Goal: Transaction & Acquisition: Purchase product/service

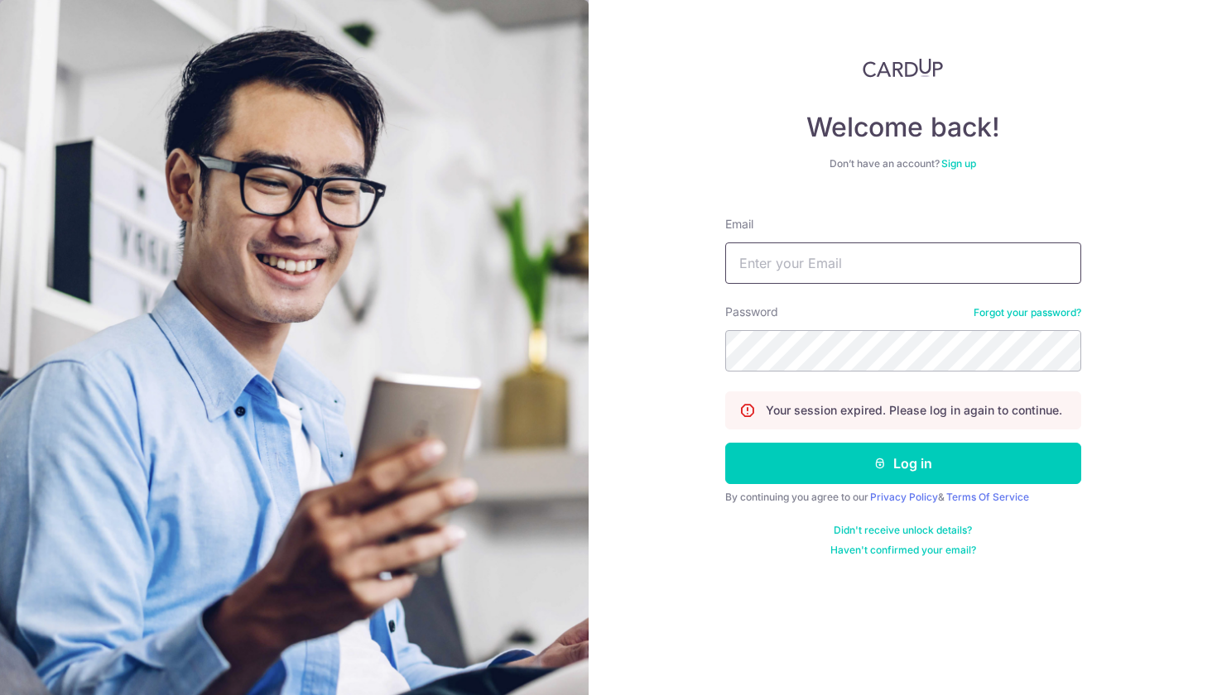
type input "Joshua_loke_w_s@hotmail.com"
click at [902, 464] on button "Log in" at bounding box center [903, 463] width 356 height 41
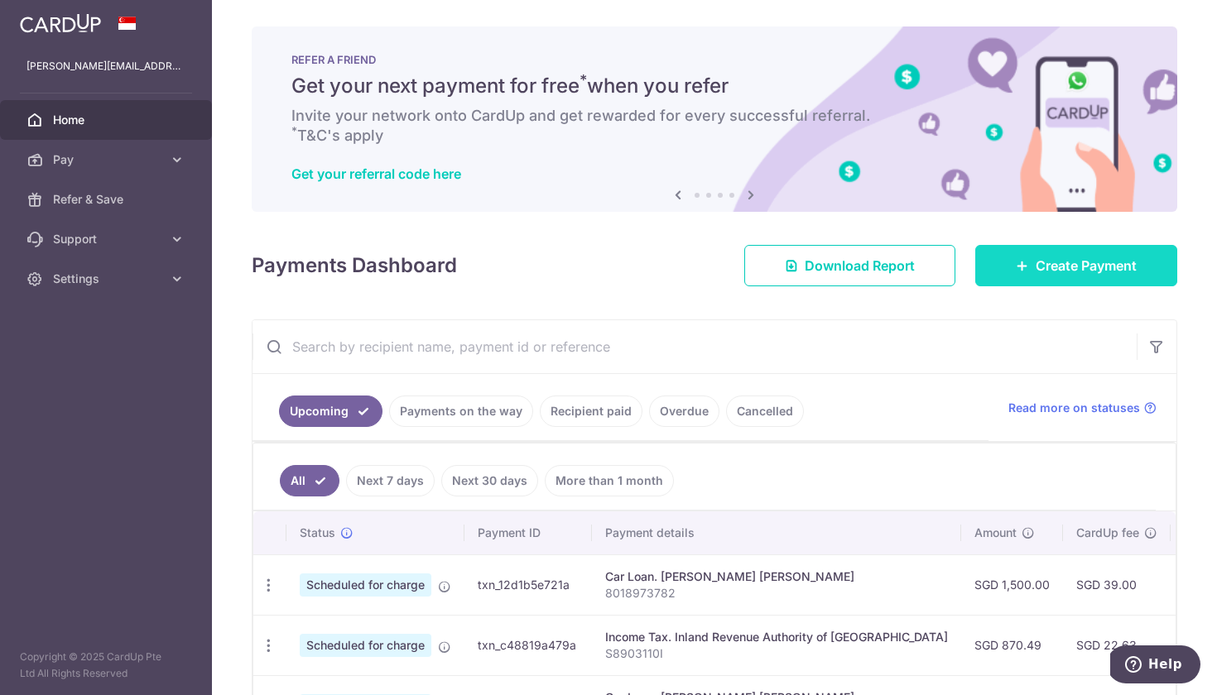
click at [1052, 265] on span "Create Payment" at bounding box center [1085, 266] width 101 height 20
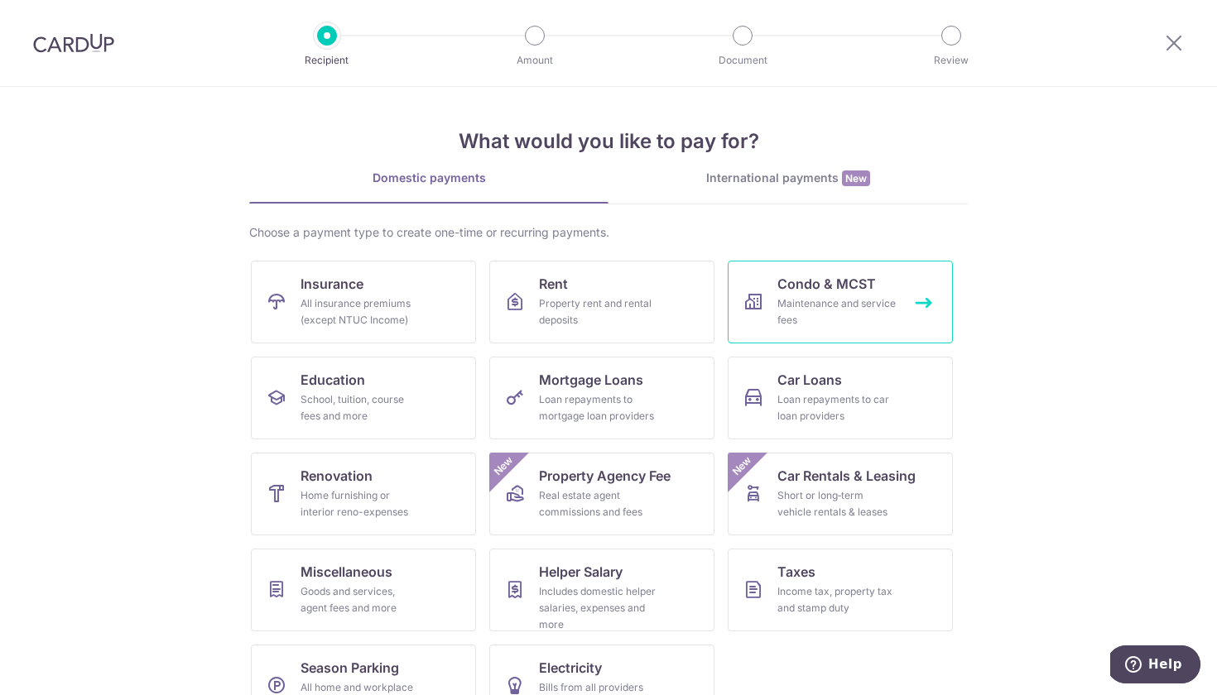
click at [857, 293] on span "Condo & MCST" at bounding box center [826, 284] width 98 height 20
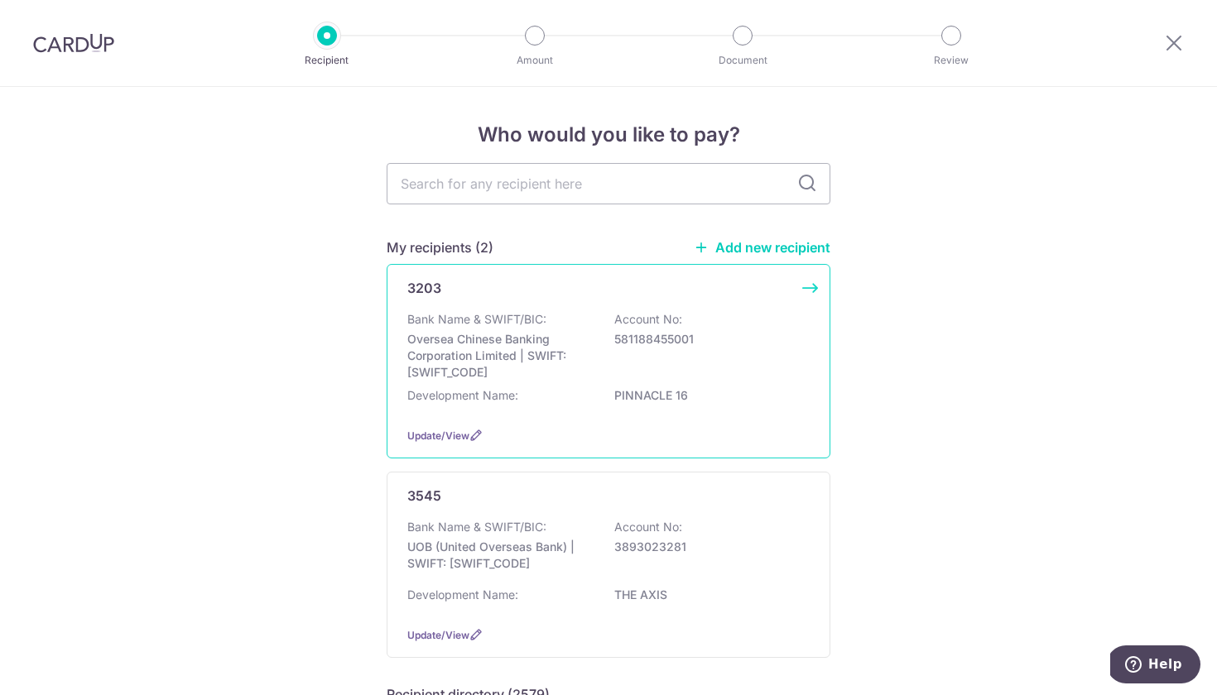
click at [527, 383] on div "Bank Name & SWIFT/BIC: Oversea Chinese Banking Corporation Limited | SWIFT: OCB…" at bounding box center [608, 362] width 402 height 103
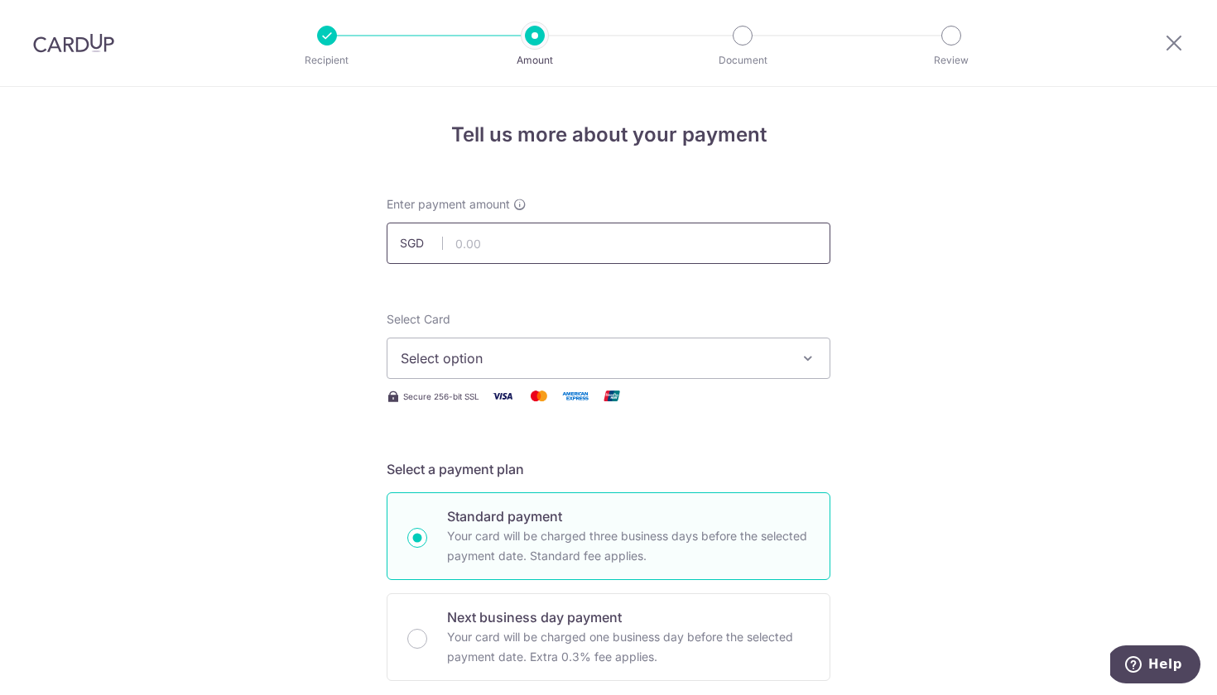
click at [455, 239] on input "text" at bounding box center [609, 243] width 444 height 41
type input "1,200.00"
click at [605, 370] on button "Select option" at bounding box center [609, 358] width 444 height 41
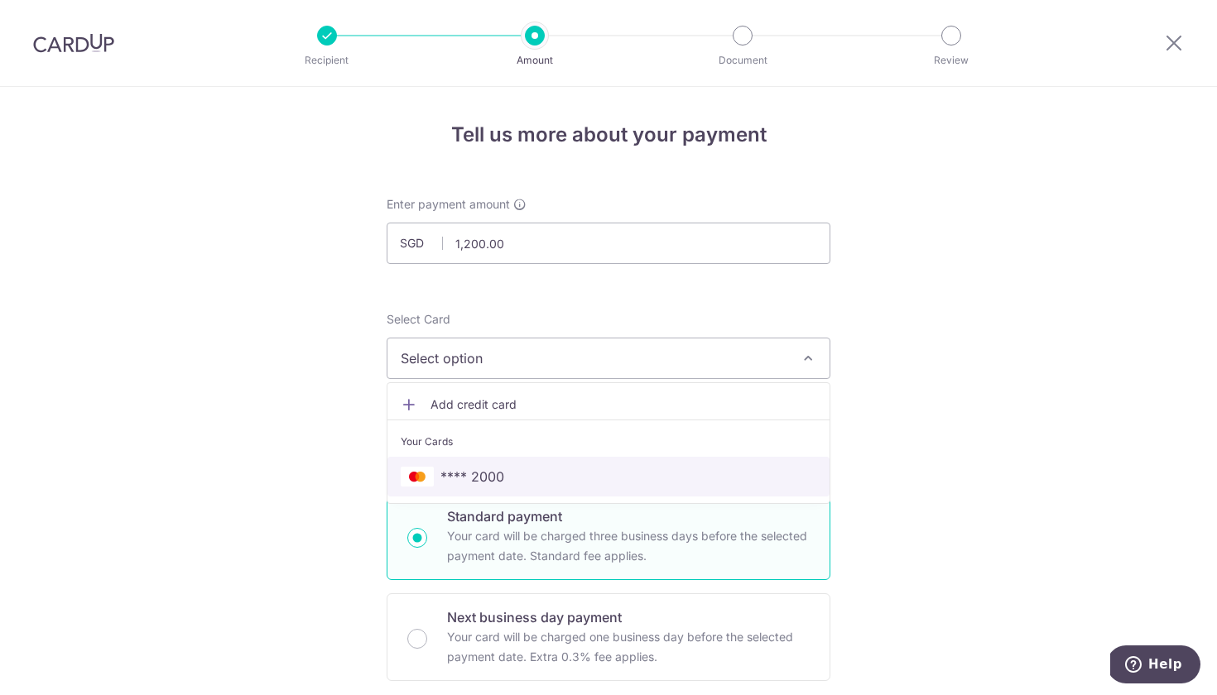
click at [497, 473] on span "**** 2000" at bounding box center [472, 477] width 64 height 20
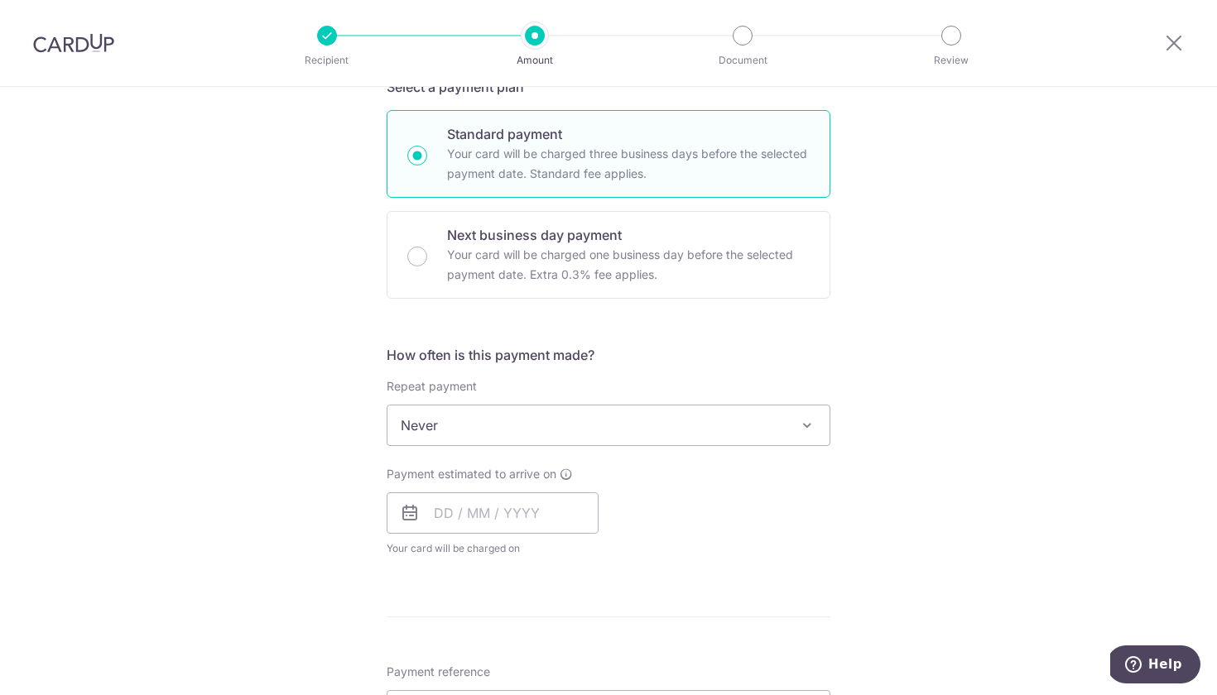
scroll to position [404, 0]
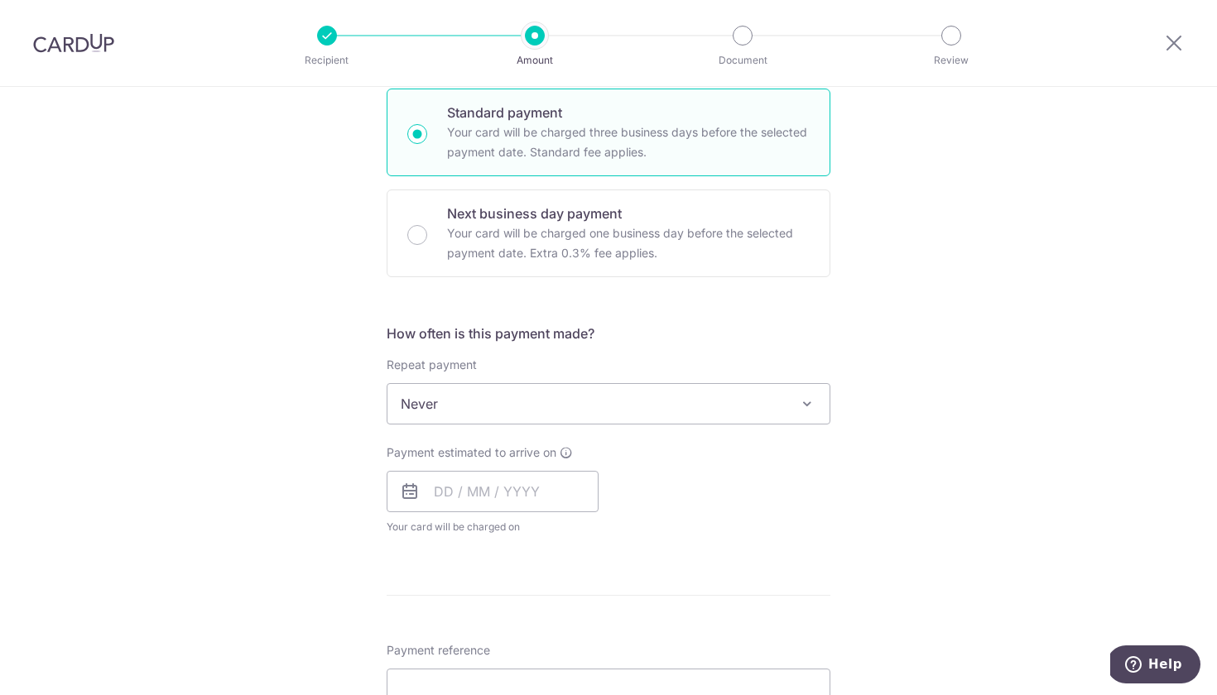
click at [413, 496] on icon at bounding box center [410, 492] width 20 height 20
click at [438, 490] on input "text" at bounding box center [493, 491] width 212 height 41
click at [588, 644] on link "10" at bounding box center [586, 642] width 26 height 26
type input "10/10/2025"
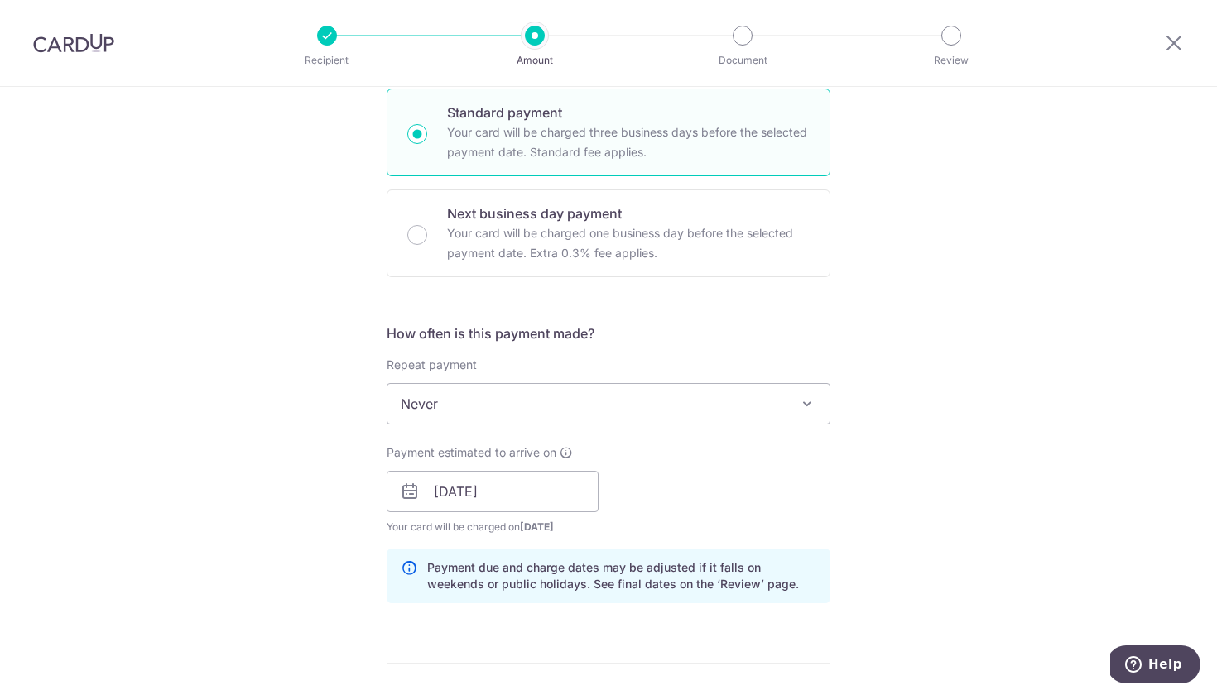
click at [772, 466] on div "Payment estimated to arrive on 10/10/2025 Prev Next Oct Nov Dec 2025 2026 2027 …" at bounding box center [609, 489] width 464 height 91
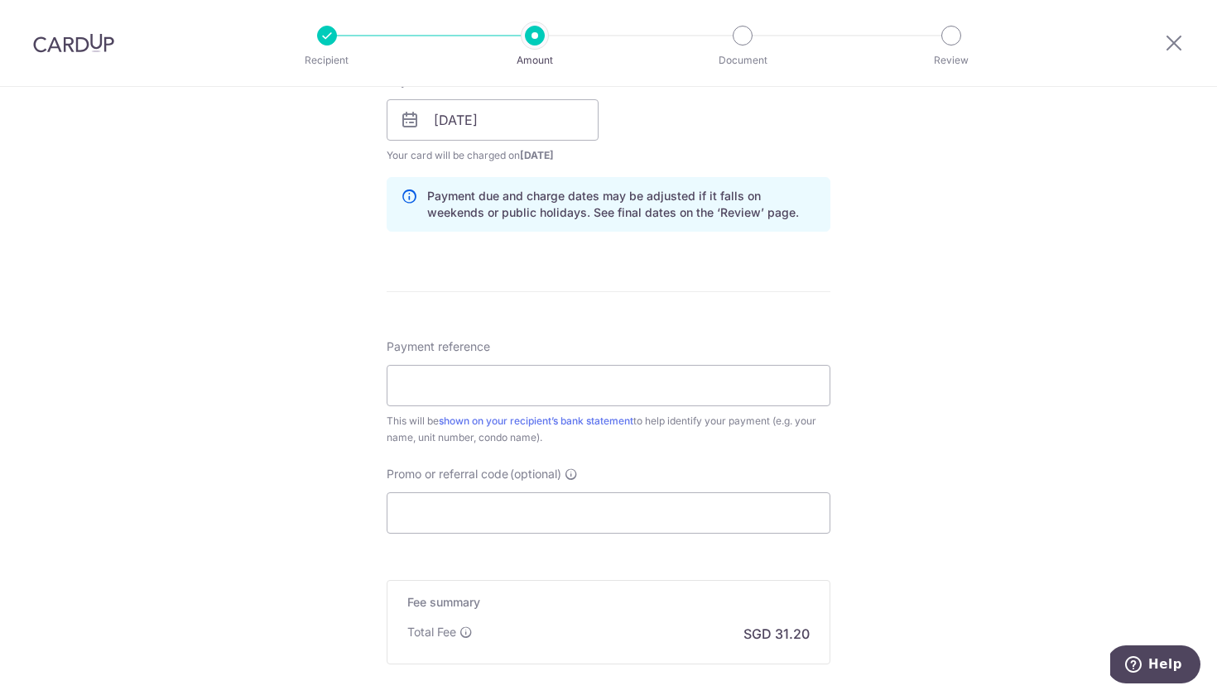
scroll to position [758, 0]
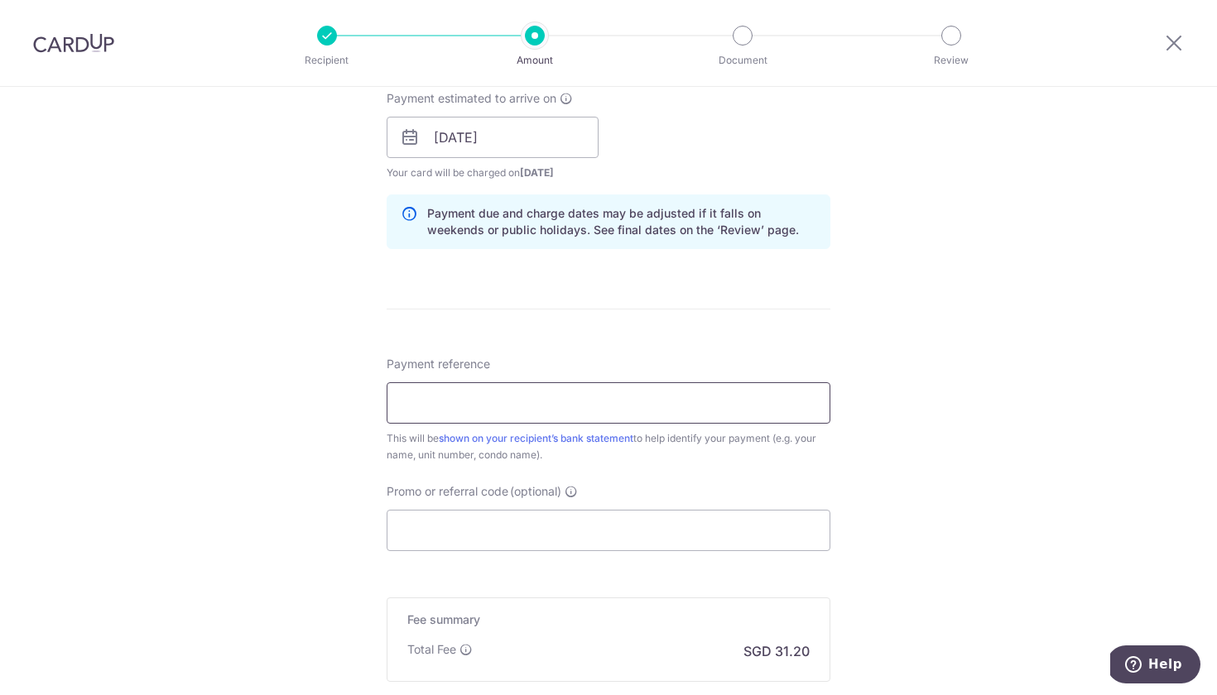
click at [617, 401] on input "Payment reference" at bounding box center [609, 402] width 444 height 41
paste input "INV000141"
type input "INV000141"
click at [555, 536] on input "Promo or referral code (optional)" at bounding box center [609, 530] width 444 height 41
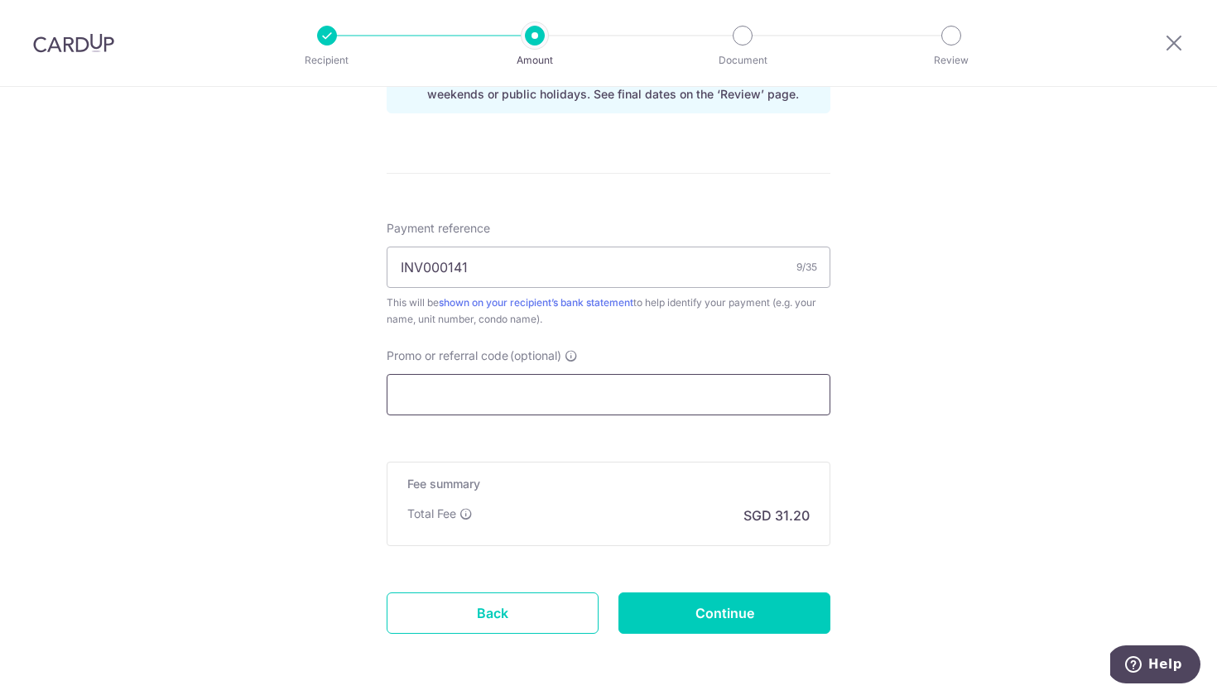
scroll to position [881, 0]
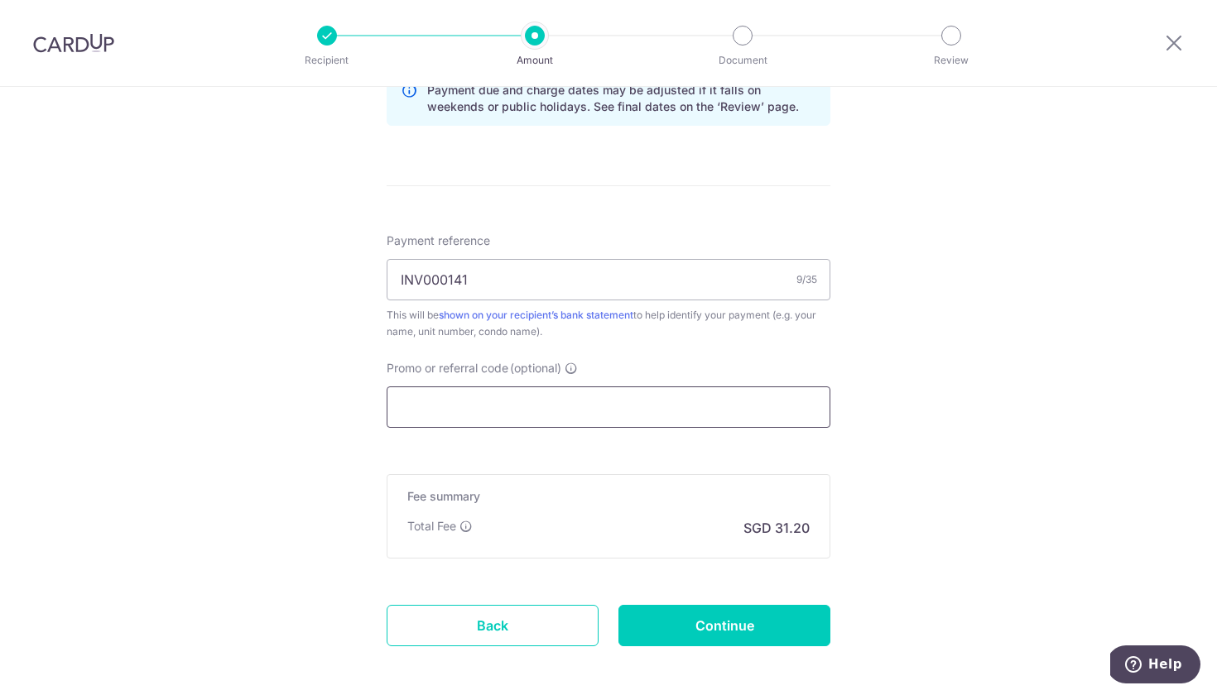
paste input "OFF225"
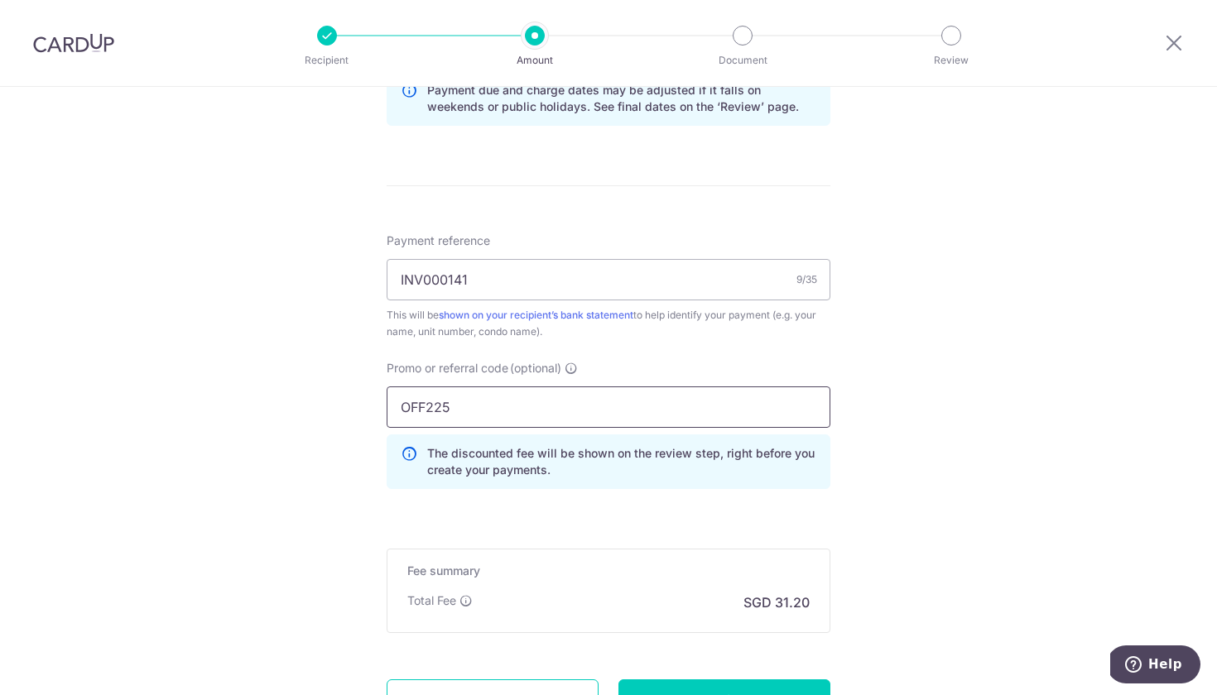
type input "OFF225"
click at [949, 488] on div "Tell us more about your payment Enter payment amount SGD 1,200.00 1200.00 Selec…" at bounding box center [608, 25] width 1217 height 1640
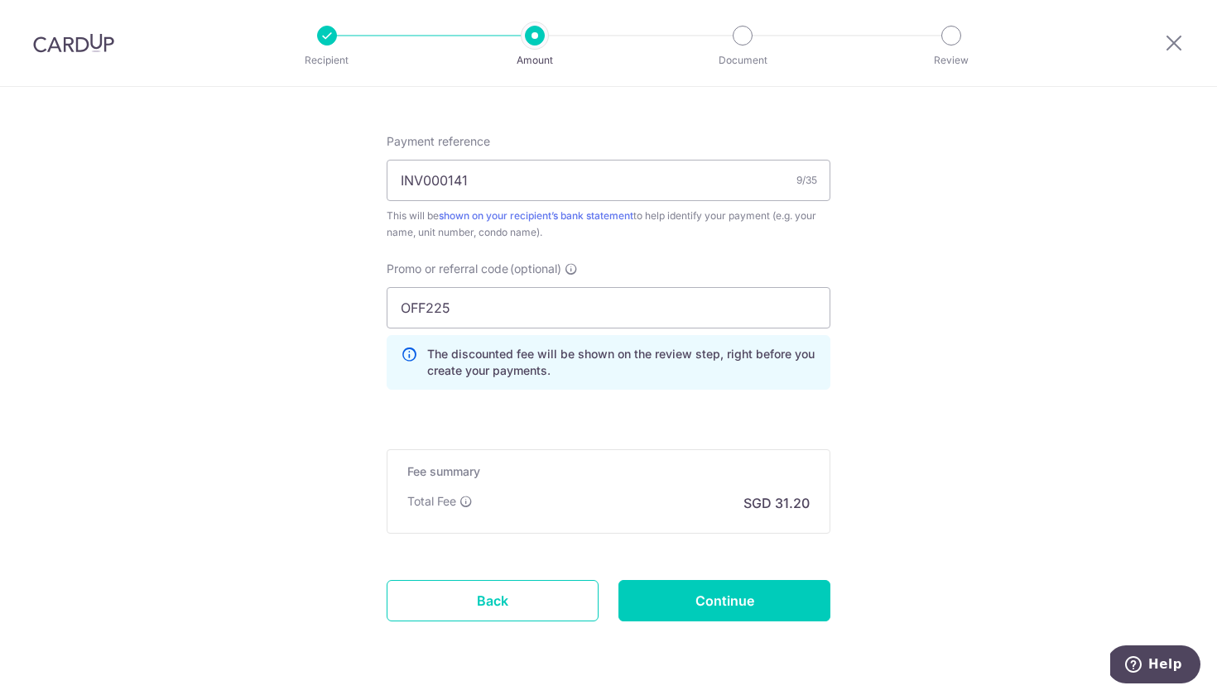
scroll to position [1016, 0]
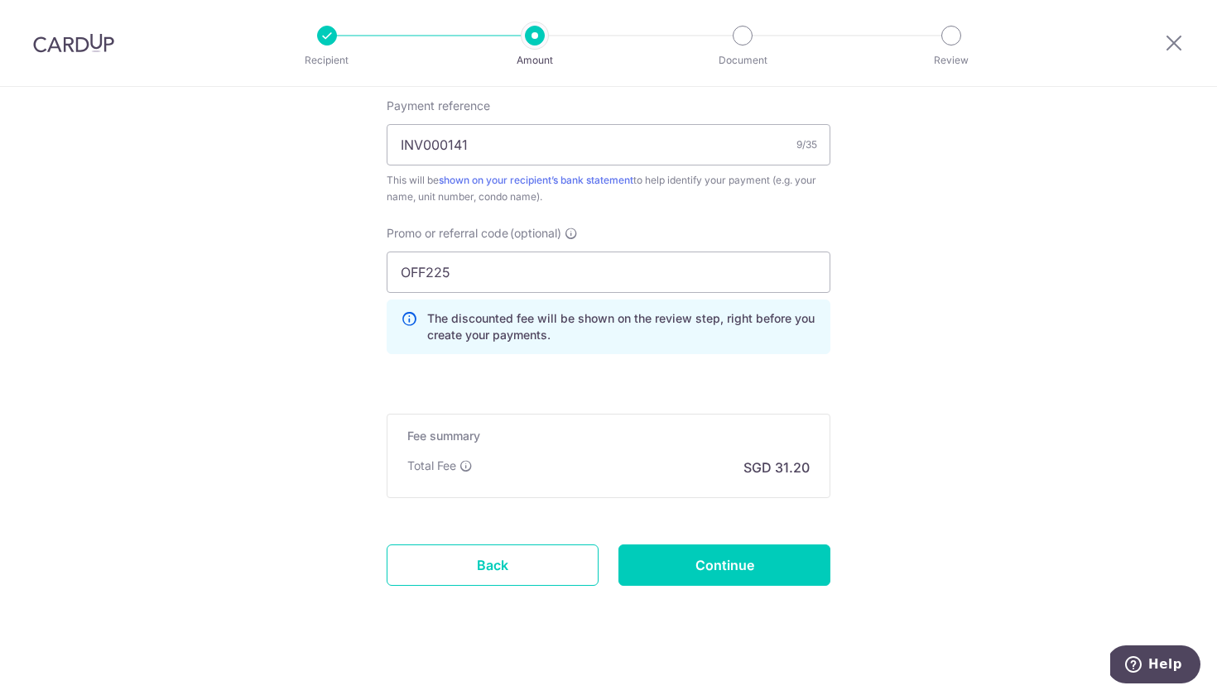
click at [502, 322] on p "The discounted fee will be shown on the review step, right before you create yo…" at bounding box center [621, 326] width 389 height 33
click at [468, 272] on input "OFF225" at bounding box center [609, 272] width 444 height 41
click at [720, 577] on input "Continue" at bounding box center [724, 565] width 212 height 41
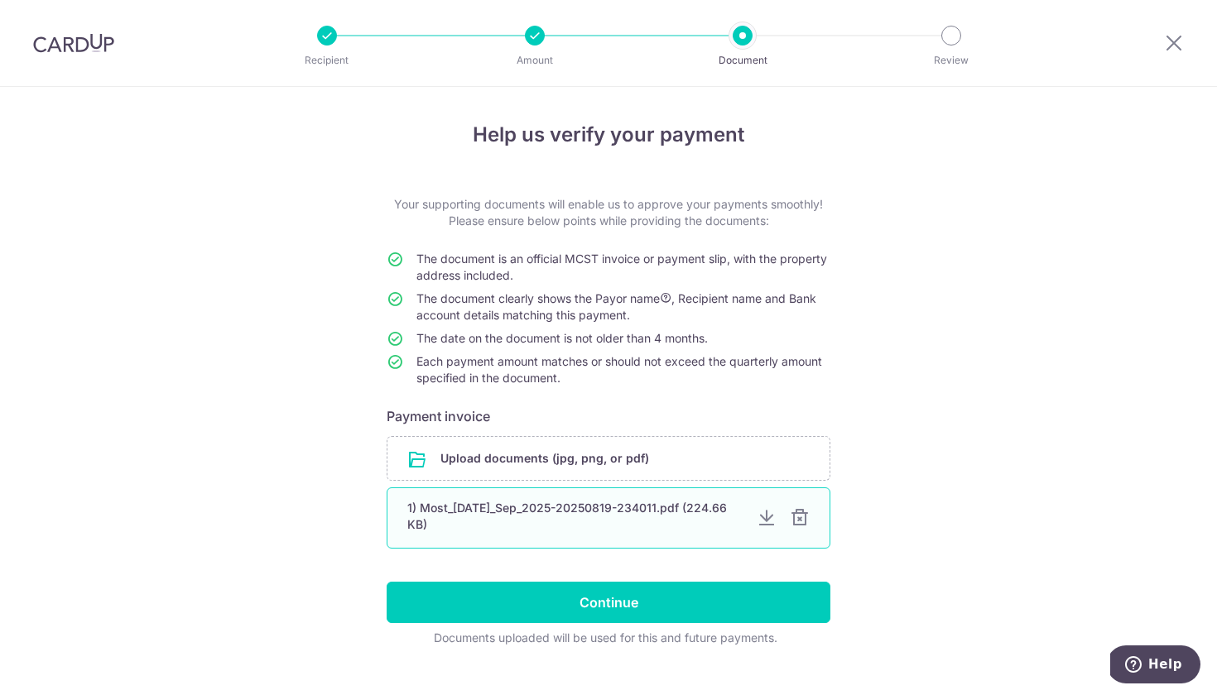
click at [805, 516] on div at bounding box center [800, 518] width 20 height 20
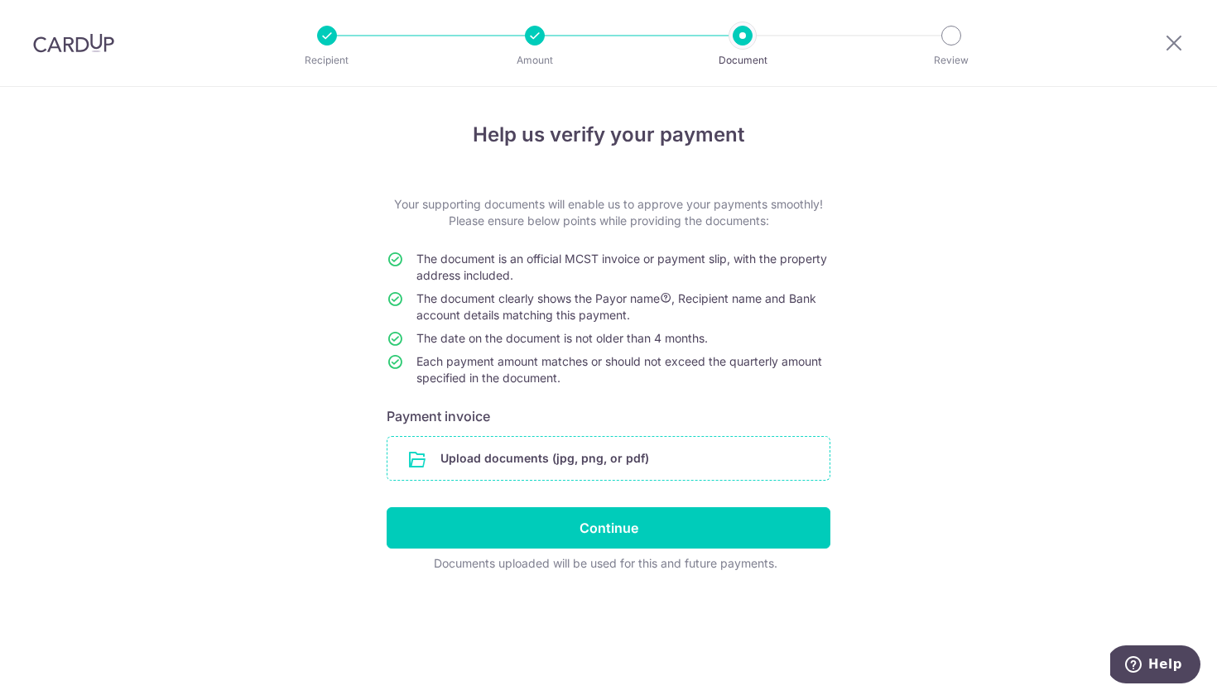
click at [584, 462] on input "file" at bounding box center [608, 458] width 442 height 43
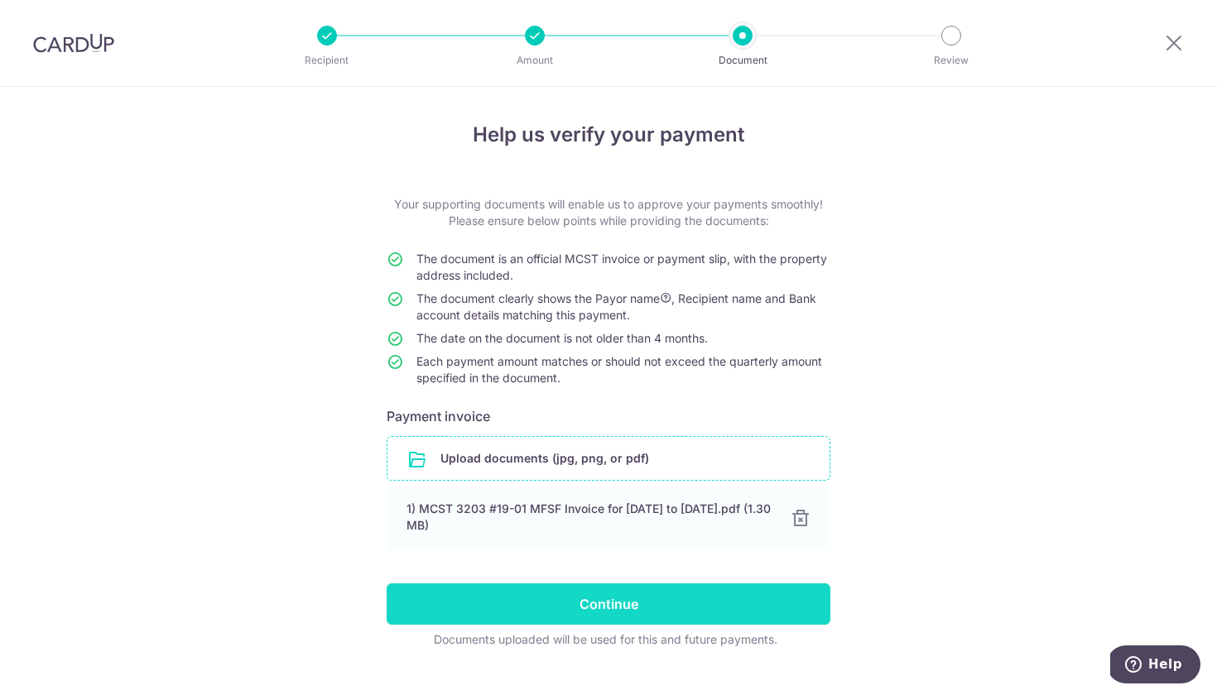
click at [582, 613] on input "Continue" at bounding box center [609, 604] width 444 height 41
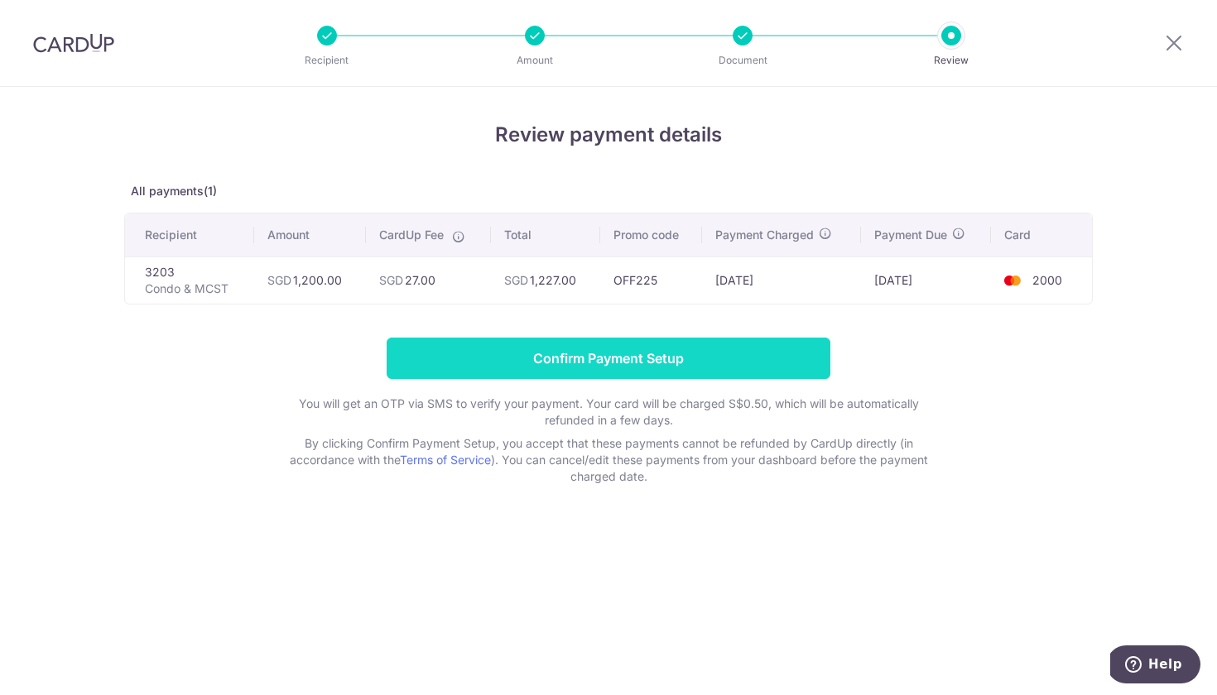
click at [615, 366] on input "Confirm Payment Setup" at bounding box center [609, 358] width 444 height 41
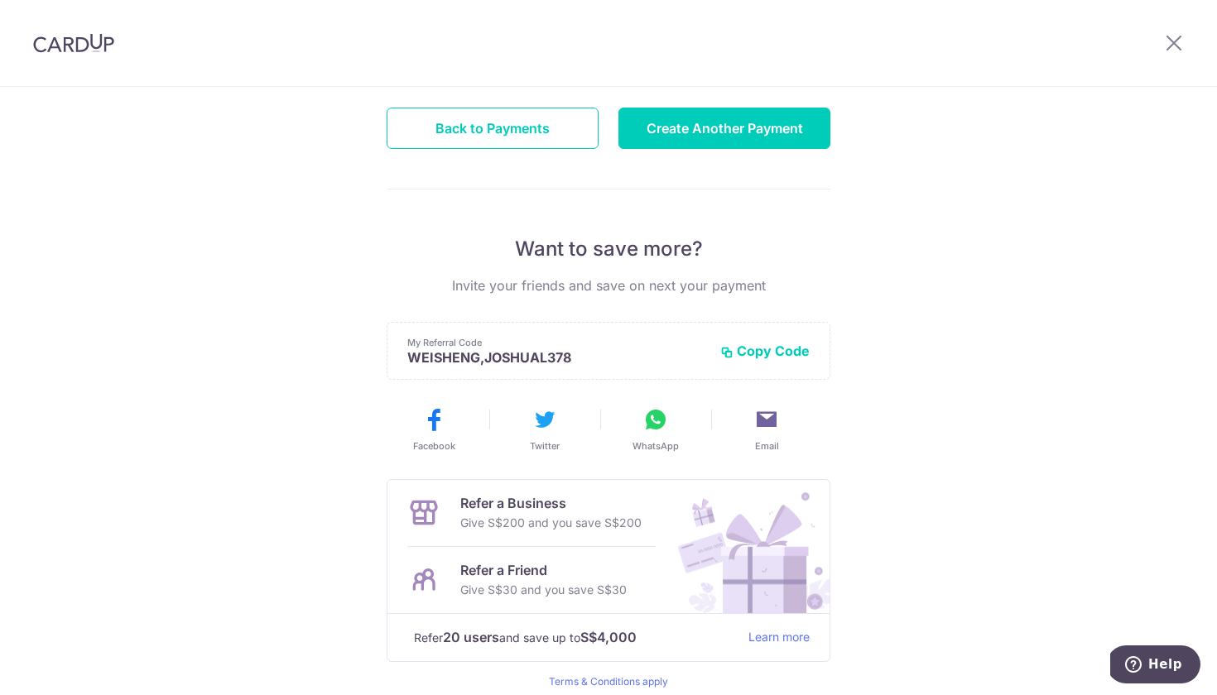
scroll to position [239, 0]
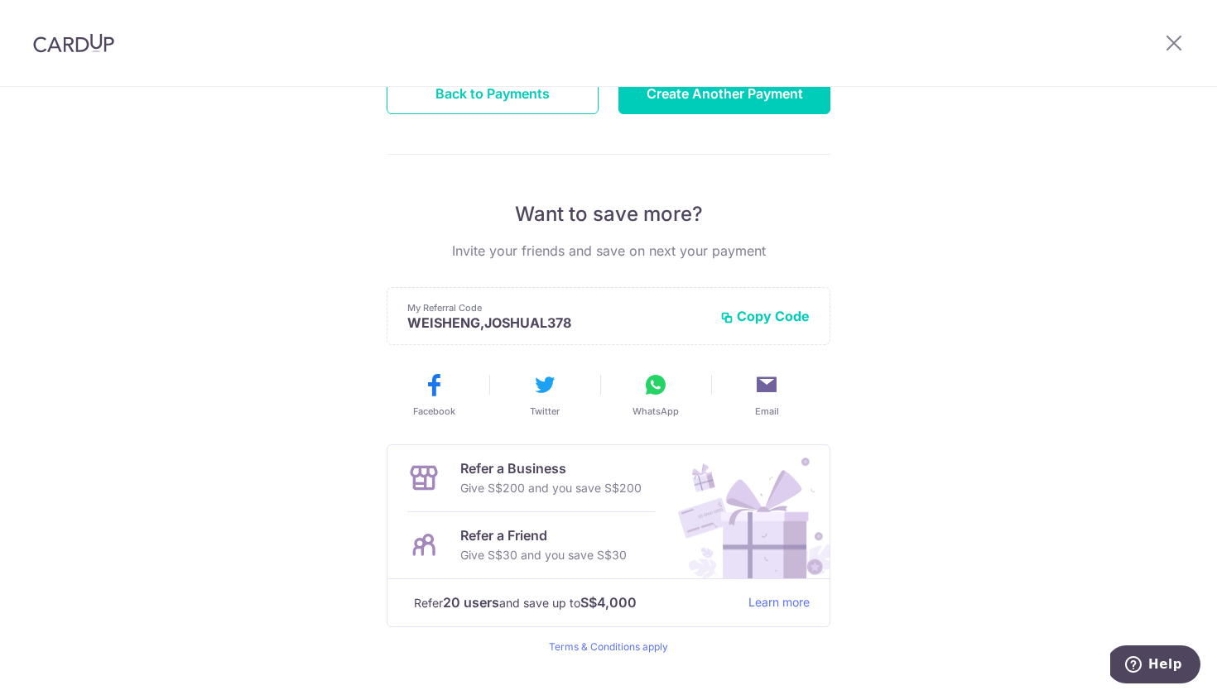
click at [766, 316] on button "Copy Code" at bounding box center [764, 316] width 89 height 17
click at [908, 348] on div "Payment created! Hang tight, you’ll receive email updates on the status of the …" at bounding box center [608, 290] width 1217 height 884
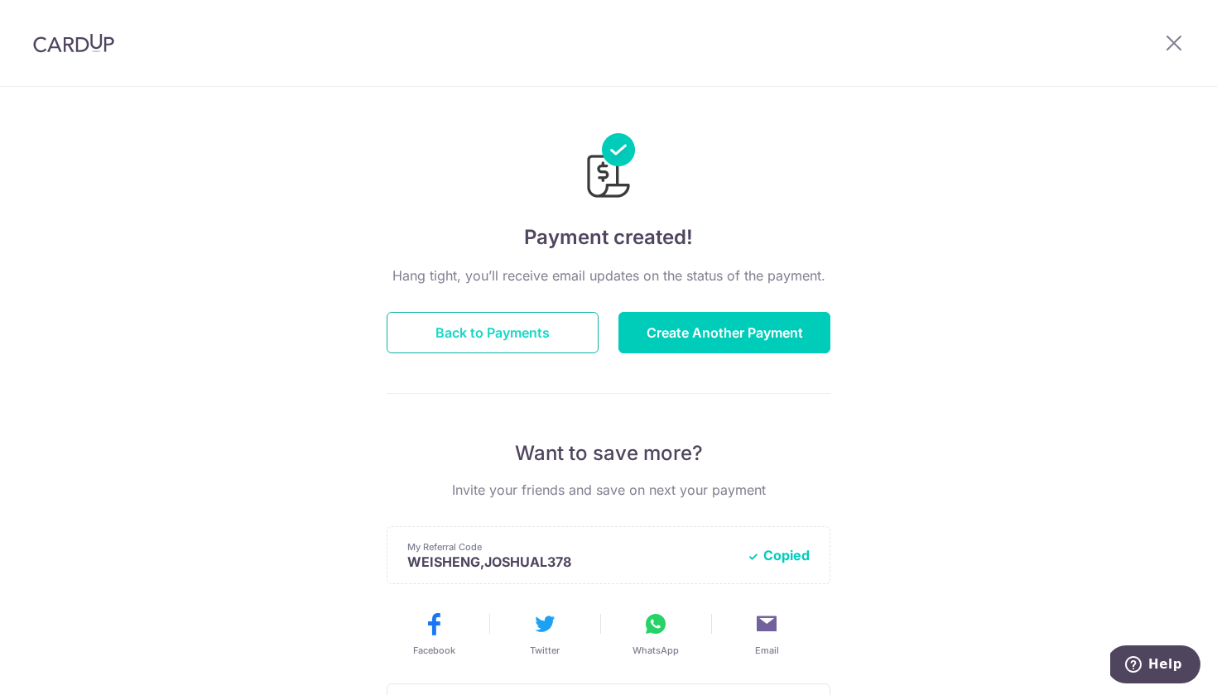
scroll to position [0, 0]
click at [512, 335] on button "Back to Payments" at bounding box center [493, 332] width 212 height 41
